Goal: Ask a question

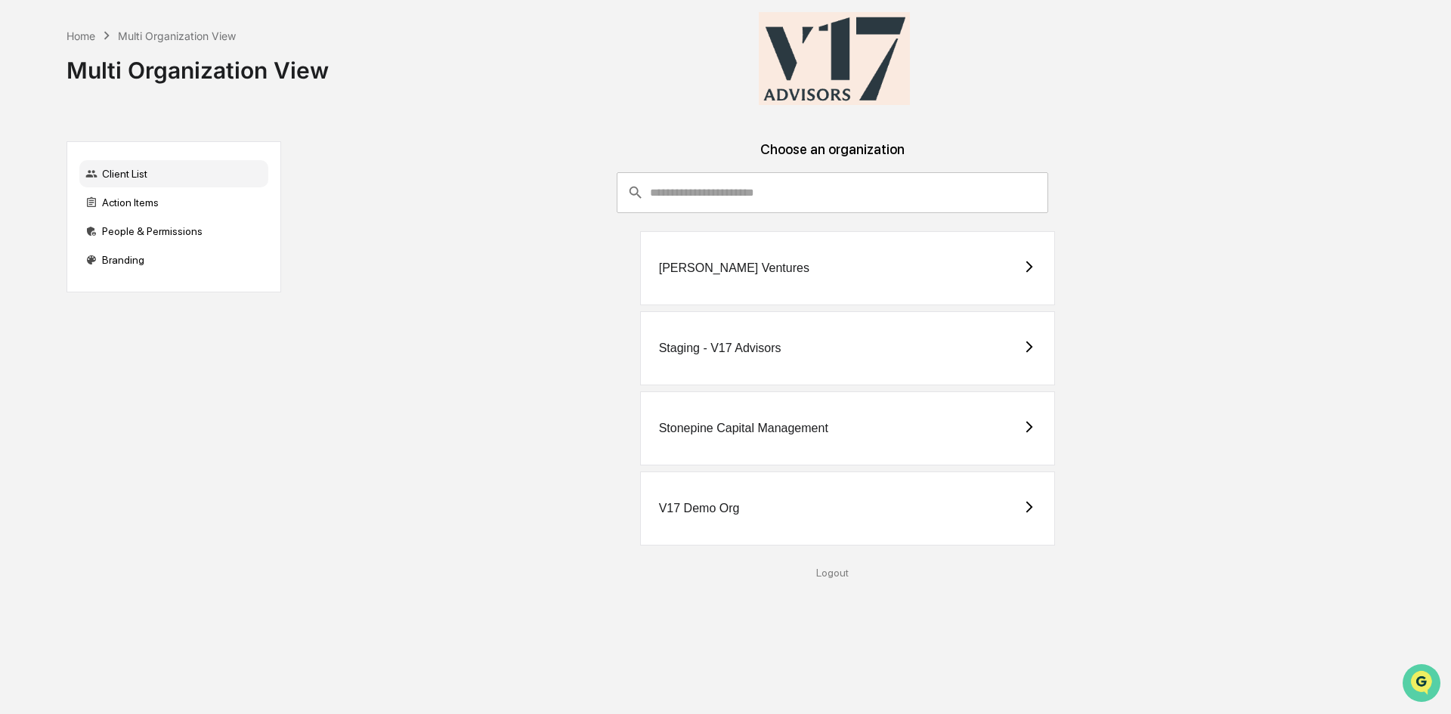
click at [1426, 684] on icon "Open customer support" at bounding box center [1422, 702] width 38 height 38
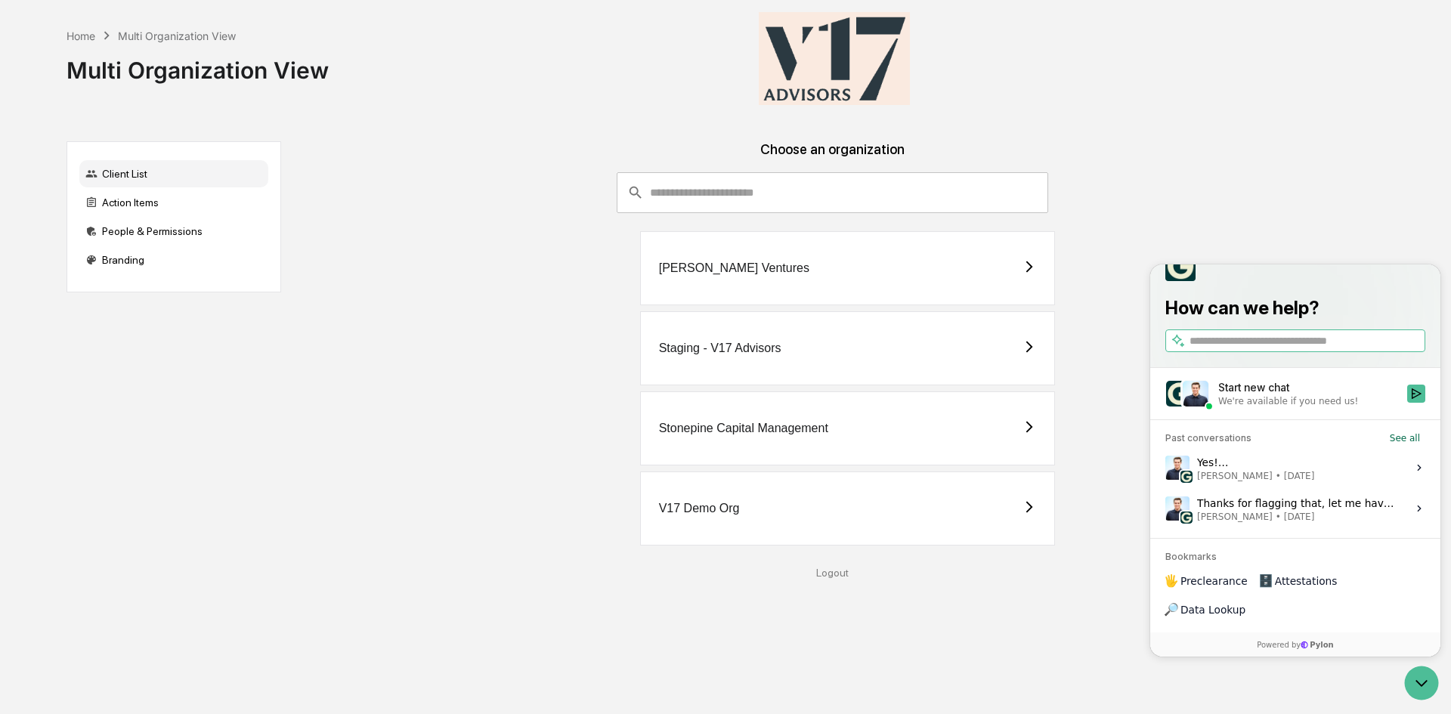
click at [1247, 349] on input "search" at bounding box center [1306, 341] width 233 height 16
type input "*"
click at [1435, 420] on label "Start new chat We're available if you need us!" at bounding box center [1295, 393] width 290 height 51
click at [1426, 403] on button "Start new chat We're available if you need us!" at bounding box center [1416, 394] width 18 height 18
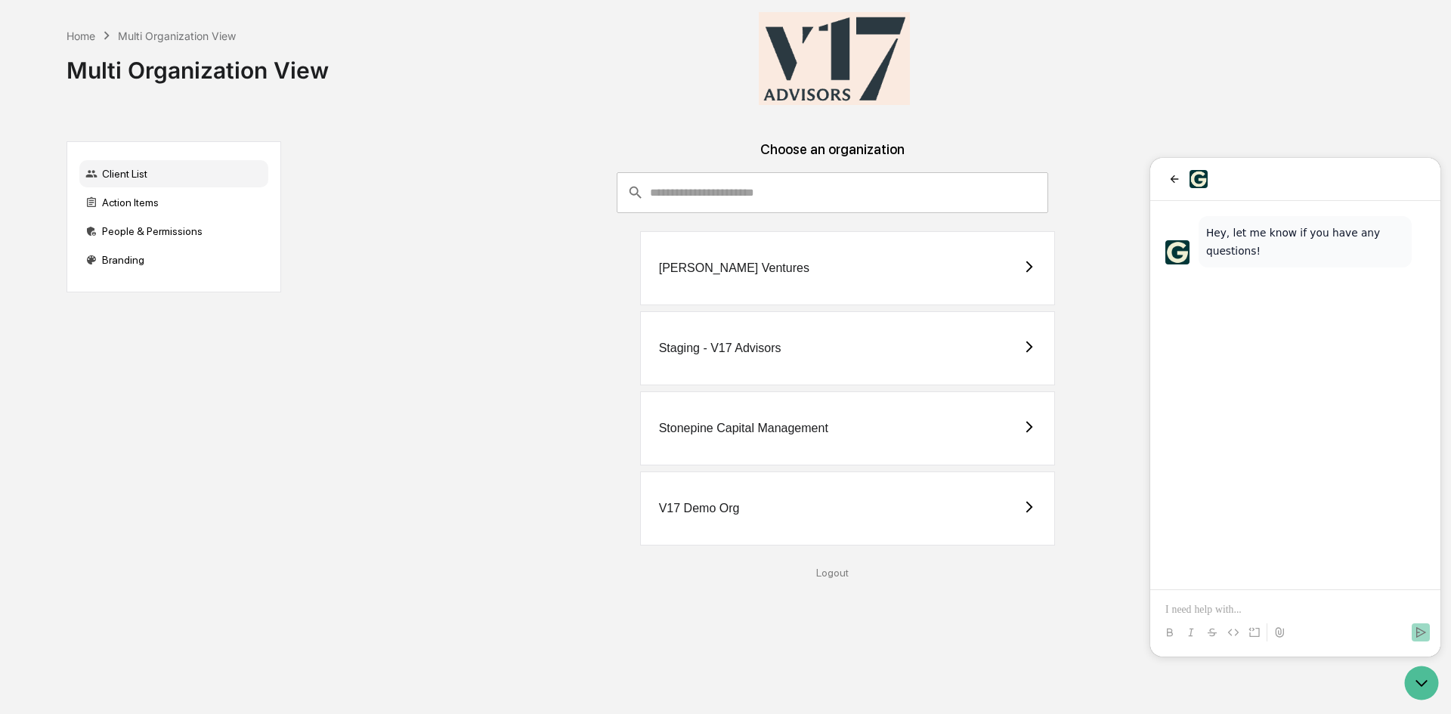
click at [1197, 609] on p at bounding box center [1296, 609] width 260 height 15
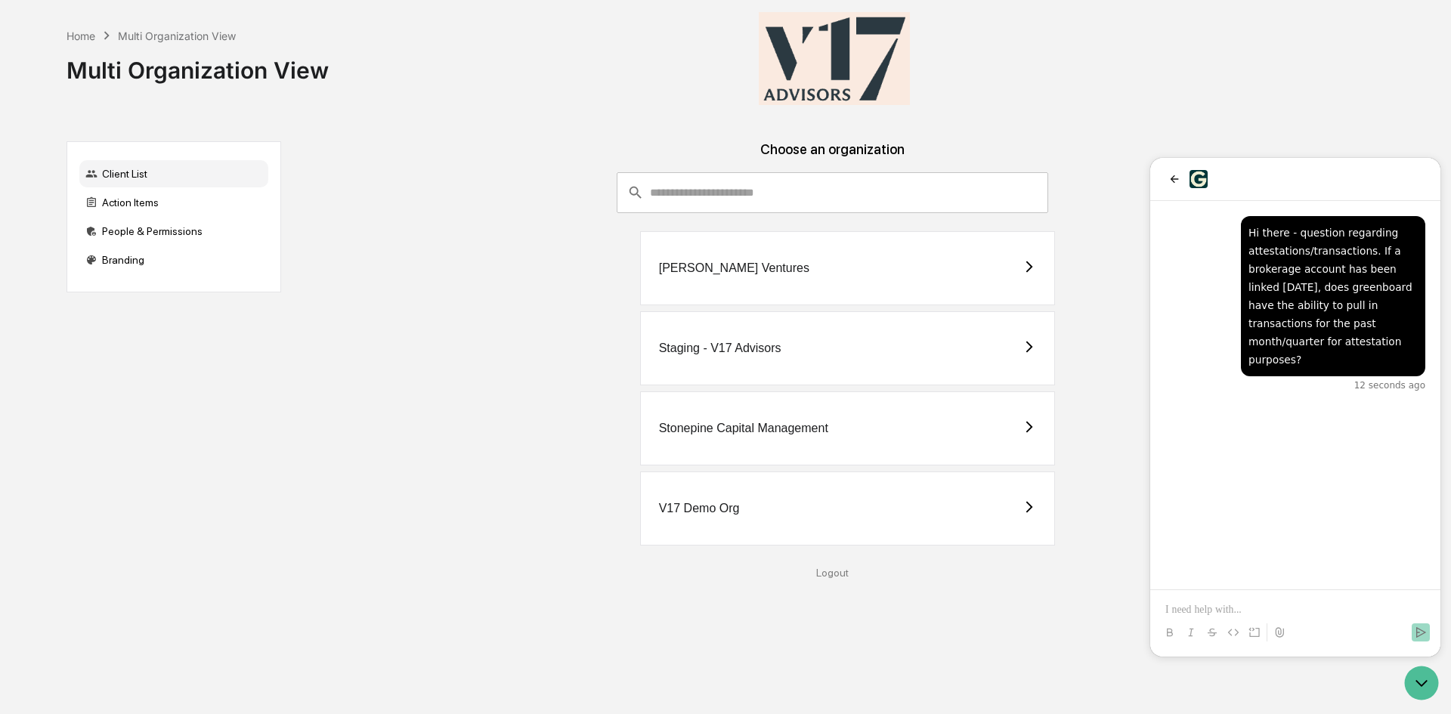
click at [765, 432] on div "Stonepine Capital Management" at bounding box center [743, 429] width 169 height 14
